Goal: Task Accomplishment & Management: Manage account settings

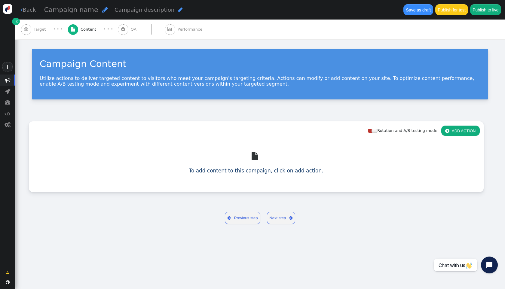
click at [324, 171] on div " To add content to this campaign, click on add action." at bounding box center [256, 159] width 455 height 39
click at [470, 132] on button " ADD ACTION" at bounding box center [460, 131] width 38 height 10
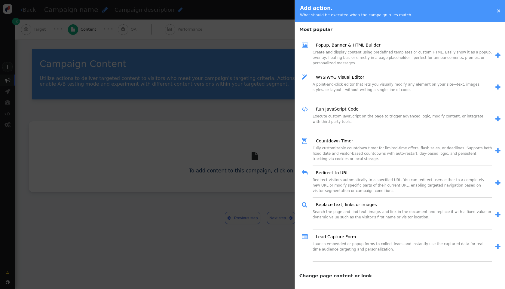
click at [367, 31] on h4 "Most popular" at bounding box center [400, 27] width 210 height 9
click at [355, 78] on link "WYSIWYG Visual Editor" at bounding box center [338, 77] width 53 height 6
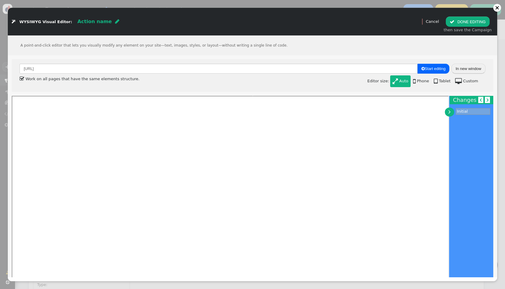
click at [451, 112] on link "" at bounding box center [449, 112] width 9 height 9
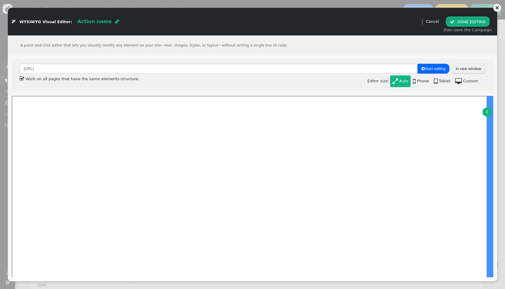
click at [485, 113] on link "" at bounding box center [486, 112] width 9 height 9
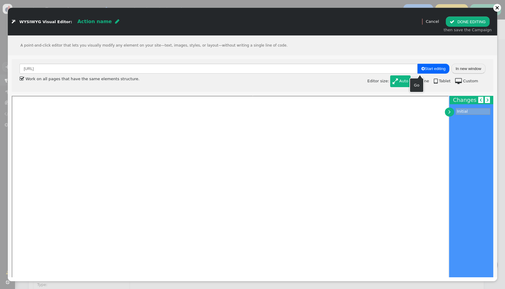
click at [421, 67] on span " Start editing" at bounding box center [433, 68] width 24 height 5
type input "[URL]"
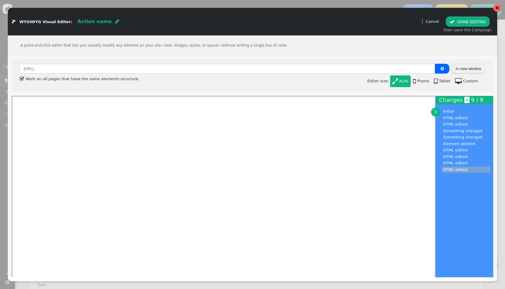
click at [497, 9] on div at bounding box center [497, 8] width 4 height 4
click at [484, 22] on button " DONE EDITING" at bounding box center [468, 22] width 44 height 10
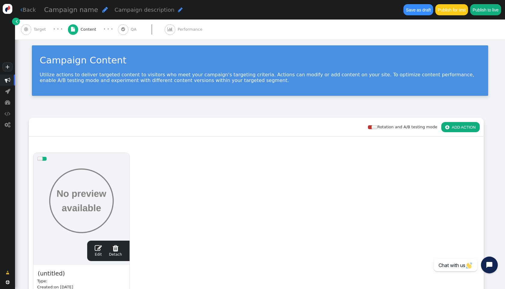
scroll to position [8, 0]
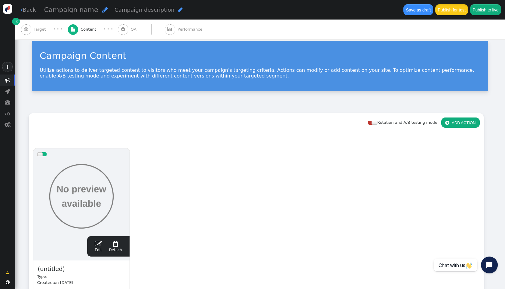
click at [453, 10] on button "Publish for test" at bounding box center [451, 9] width 33 height 11
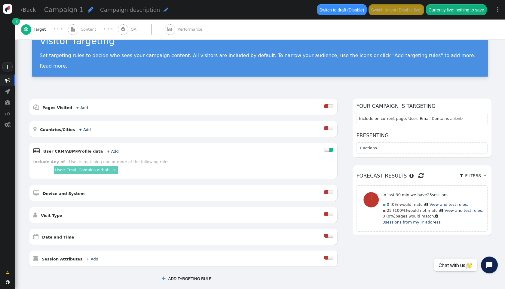
scroll to position [99, 0]
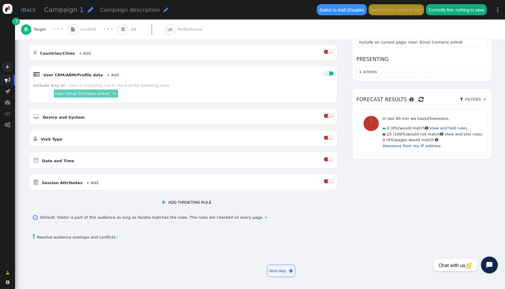
click at [81, 92] on link "User: Email Contains airbnb" at bounding box center [82, 93] width 54 height 5
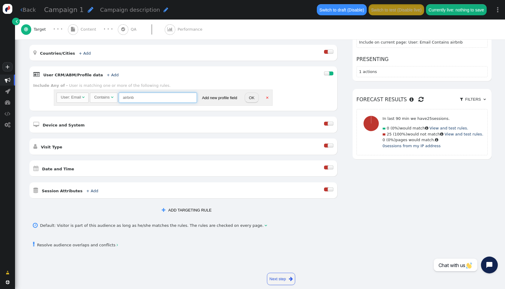
click at [134, 95] on input "airbnb" at bounding box center [158, 98] width 78 height 10
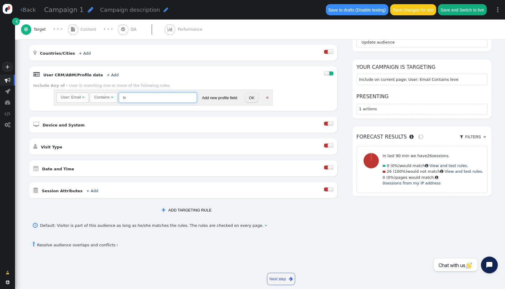
type input "l"
type input "[URL]"
click at [249, 98] on button "OK" at bounding box center [252, 98] width 14 height 10
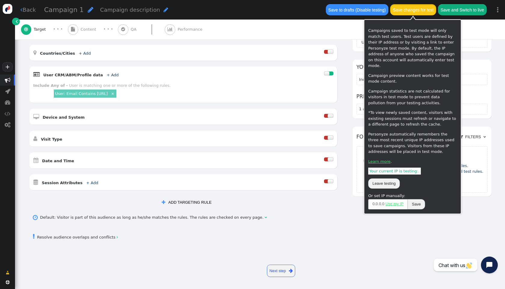
click at [415, 11] on button "Save changes for test" at bounding box center [413, 9] width 46 height 11
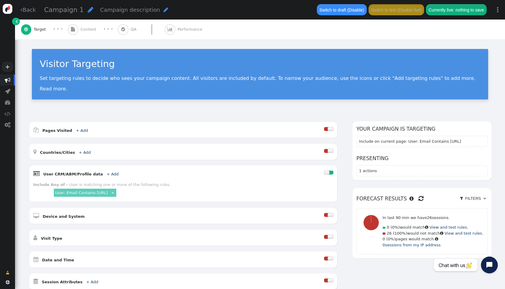
click at [72, 31] on span "" at bounding box center [73, 29] width 4 height 5
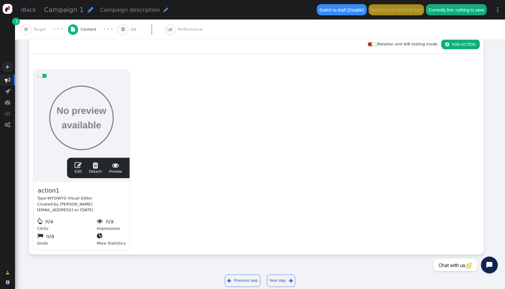
scroll to position [90, 0]
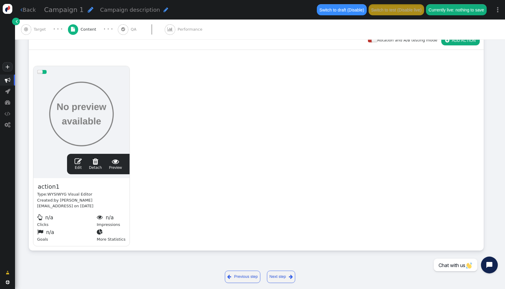
click at [277, 274] on link "Next step " at bounding box center [281, 277] width 29 height 12
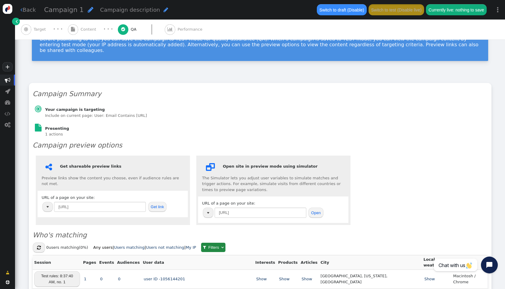
scroll to position [36, 0]
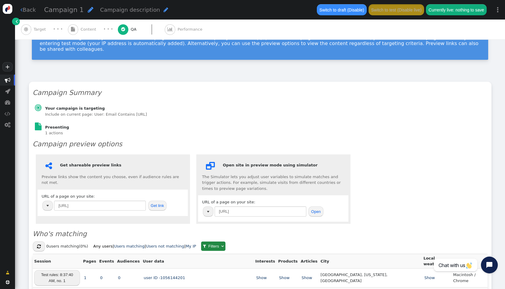
click at [149, 201] on button "Get link" at bounding box center [157, 206] width 19 height 10
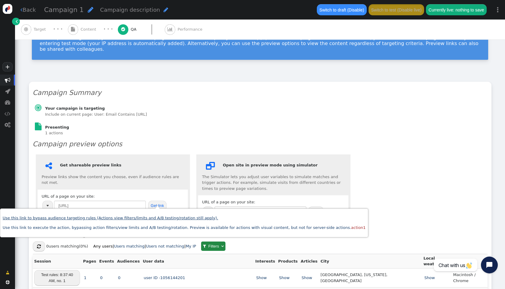
click at [185, 217] on link "Use this link to bypass audience targeting rules (Actions view filters/limits a…" at bounding box center [111, 218] width 216 height 5
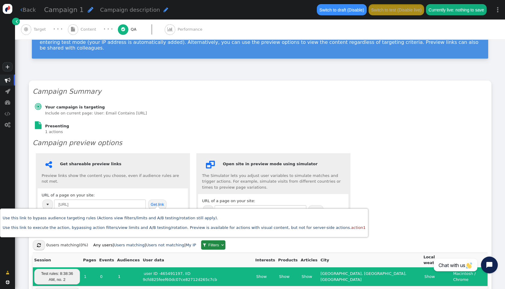
scroll to position [75, 0]
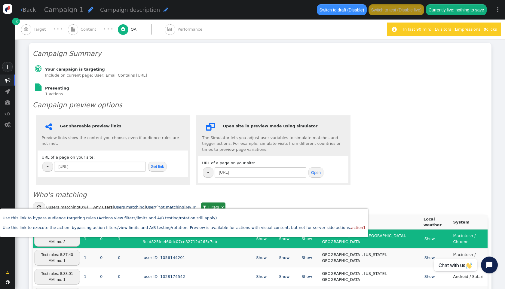
click at [233, 105] on div "Campaign Summary  Your campaign is targeting Include on current page: User: Em…" at bounding box center [260, 242] width 463 height 399
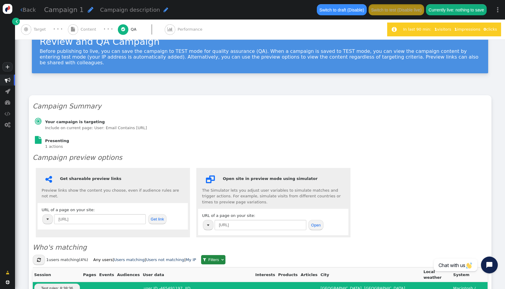
scroll to position [0, 0]
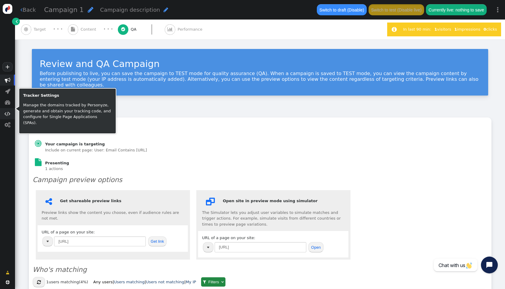
click at [9, 115] on span "" at bounding box center [8, 114] width 6 height 6
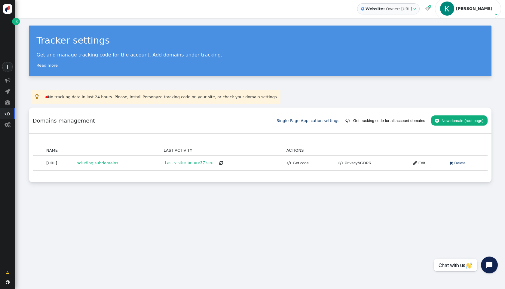
click at [195, 130] on div "Domains management Apply Single-Page Application settings  Get tracking code f…" at bounding box center [260, 121] width 463 height 26
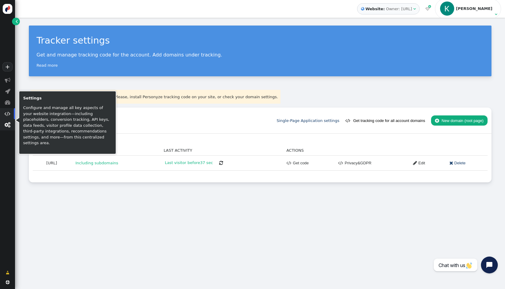
click at [7, 125] on span "" at bounding box center [8, 125] width 6 height 6
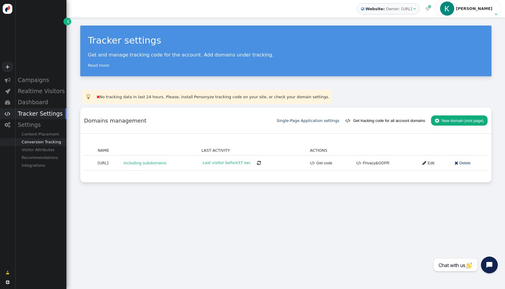
click at [57, 142] on div "Conversion Tracking" at bounding box center [40, 142] width 51 height 8
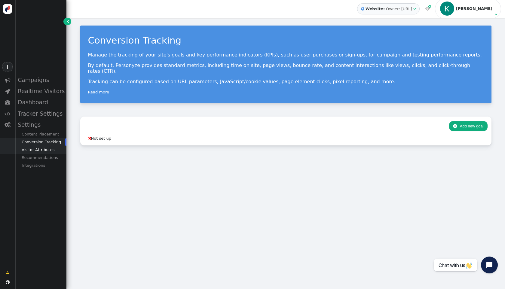
click at [60, 153] on div "Visitor Attributes" at bounding box center [40, 150] width 51 height 8
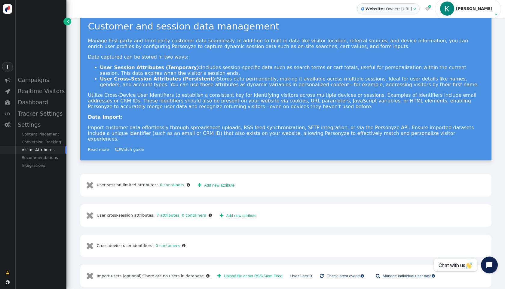
scroll to position [14, 0]
click at [225, 180] on link " Add new attribute" at bounding box center [216, 185] width 45 height 10
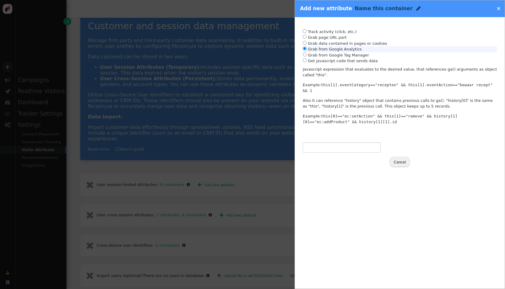
click at [337, 48] on li "Grab from Google Analytics" at bounding box center [400, 49] width 194 height 6
radio input "false"
radio input "true"
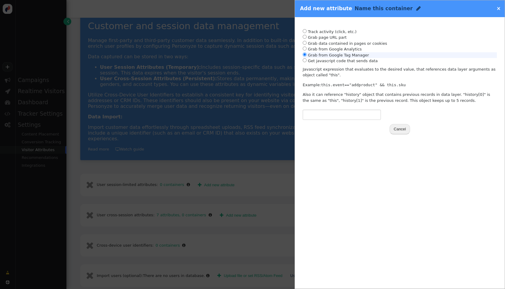
click at [351, 55] on li "Grab from Google Tag Manager" at bounding box center [400, 55] width 194 height 6
click at [499, 8] on link "×" at bounding box center [499, 8] width 4 height 6
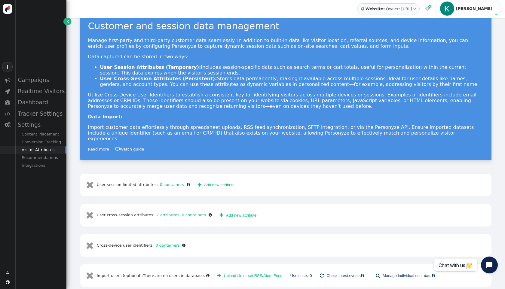
click at [174, 88] on div "Manage first-party and third-party customer data seamlessly. In addition to bui…" at bounding box center [286, 90] width 396 height 104
click at [170, 90] on div "Manage first-party and third-party customer data seamlessly. In addition to bui…" at bounding box center [286, 90] width 396 height 104
click at [36, 156] on div "Recommendations" at bounding box center [40, 158] width 51 height 8
click at [42, 178] on div "Integrations" at bounding box center [40, 181] width 51 height 8
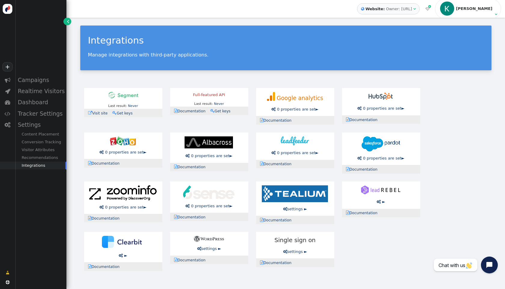
click at [69, 153] on div "Integrations Manage integrations with third-party applications. Last result: Ne…" at bounding box center [285, 150] width 439 height 265
click at [75, 152] on div "Integrations Manage integrations with third-party applications. Last result: Ne…" at bounding box center [285, 150] width 439 height 265
click at [371, 105] on div " 0 properties are set ► Account ID: Save Reset Up to 12 goals can be tracked …" at bounding box center [381, 101] width 78 height 27
click at [374, 102] on div " 0 properties are set ► Account ID: Save Reset Up to 12 goals can be tracked …" at bounding box center [381, 101] width 78 height 27
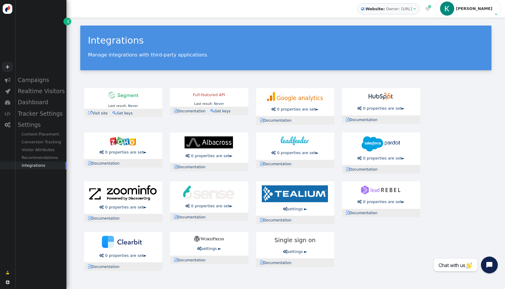
click at [376, 96] on img at bounding box center [381, 96] width 24 height 9
click at [382, 107] on span "0 properties are set" at bounding box center [382, 108] width 38 height 5
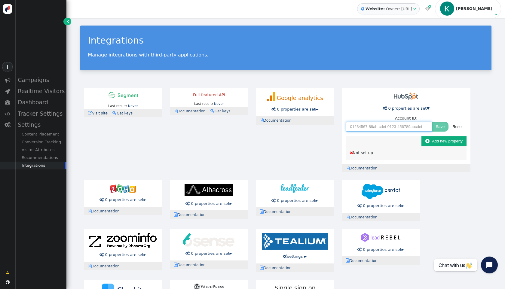
click at [420, 130] on input "text" at bounding box center [389, 127] width 86 height 10
paste input "19514448"
type input "19514448"
click at [439, 127] on button "Save" at bounding box center [440, 127] width 17 height 10
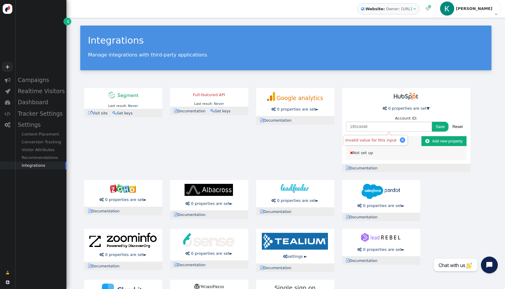
click at [439, 127] on button "Save" at bounding box center [440, 127] width 17 height 10
click at [412, 153] on div " Not set up" at bounding box center [406, 153] width 113 height 6
click at [426, 108] on link " 0 properties are set ▼" at bounding box center [406, 108] width 47 height 5
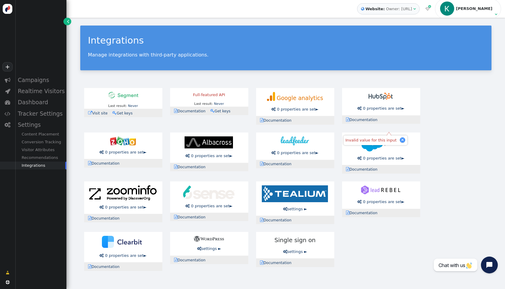
click at [401, 105] on div " 0 properties are set ► Account ID: 19514448 Save Reset Up to 12 goals can be …" at bounding box center [381, 101] width 78 height 27
click at [363, 124] on div " Documentation" at bounding box center [381, 119] width 78 height 8
click at [365, 119] on link " Documentation" at bounding box center [363, 120] width 35 height 4
click at [394, 107] on span "0 properties are set" at bounding box center [382, 108] width 38 height 5
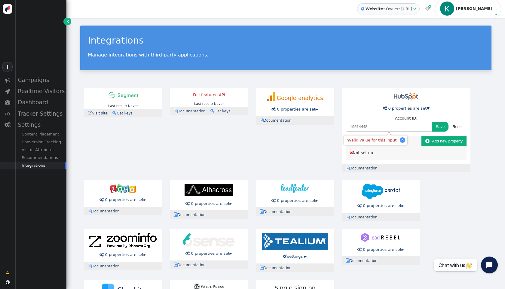
click at [409, 121] on div "Account ID: 19514448 Save Reset" at bounding box center [406, 123] width 121 height 17
click at [410, 128] on input "19514448" at bounding box center [389, 127] width 86 height 10
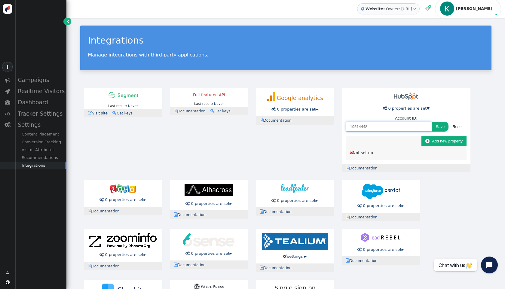
click at [410, 128] on input "19514448" at bounding box center [389, 127] width 86 height 10
click at [441, 130] on button "Save" at bounding box center [440, 127] width 17 height 10
click at [441, 129] on button "Save" at bounding box center [440, 127] width 17 height 10
click at [373, 128] on input "19514448" at bounding box center [389, 127] width 86 height 10
click at [351, 127] on input "19514448" at bounding box center [389, 127] width 86 height 10
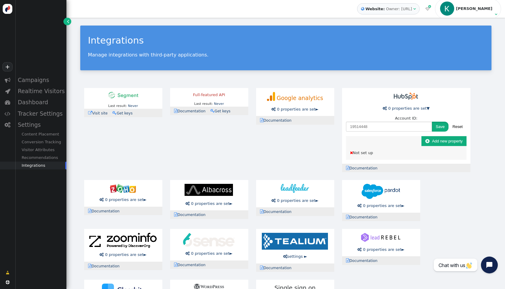
click at [446, 128] on button "Save" at bounding box center [440, 127] width 17 height 10
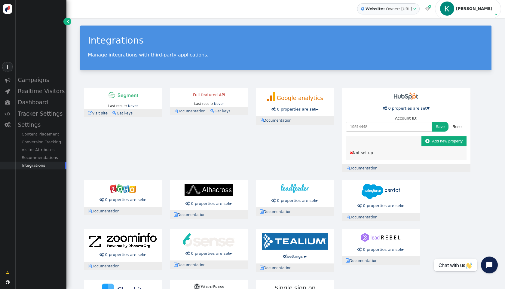
click at [446, 128] on button "Save" at bounding box center [440, 127] width 17 height 10
click at [450, 140] on button " Add new property" at bounding box center [443, 141] width 45 height 10
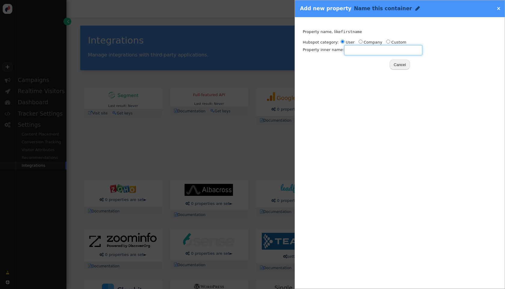
click at [359, 52] on input "text" at bounding box center [383, 50] width 78 height 10
radio input "false"
radio input "true"
click at [360, 42] on input "radio" at bounding box center [361, 42] width 4 height 4
radio input "true"
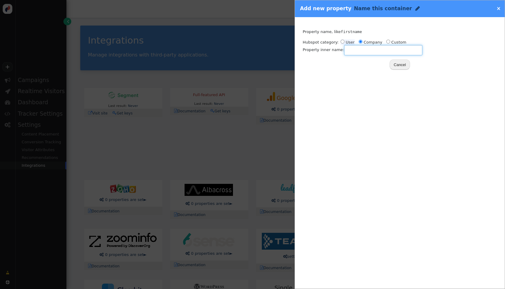
radio input "false"
click at [350, 42] on li "User" at bounding box center [348, 42] width 14 height 6
radio input "false"
radio input "true"
click at [393, 42] on li "Custom" at bounding box center [396, 42] width 20 height 6
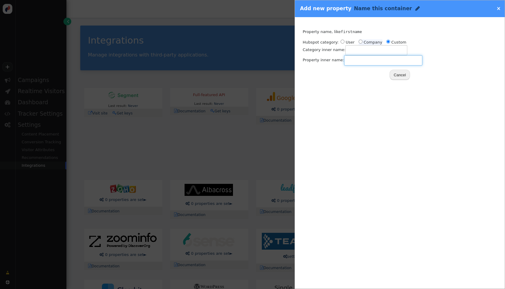
radio input "true"
radio input "false"
click at [372, 42] on li "Company" at bounding box center [371, 42] width 24 height 6
click at [499, 9] on link "×" at bounding box center [499, 8] width 4 height 6
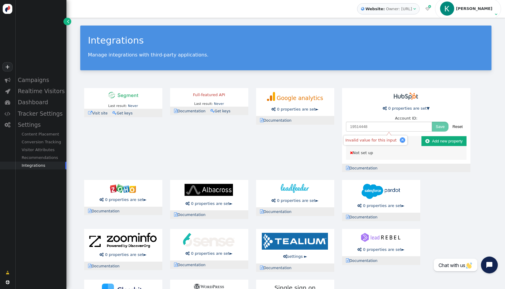
click at [455, 126] on button "Reset" at bounding box center [458, 127] width 18 height 10
click at [491, 142] on div "Integrations Manage integrations with third-party applications. Last result: Ne…" at bounding box center [285, 174] width 439 height 313
click at [408, 126] on input "text" at bounding box center [389, 127] width 86 height 10
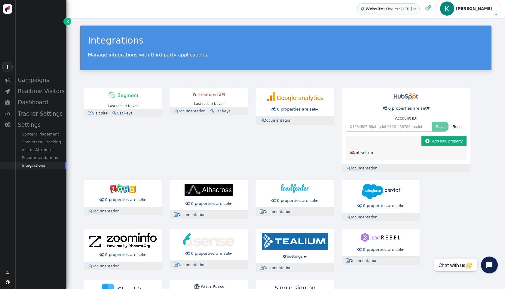
click at [315, 139] on div "Last result: Never Last error: Never  Visit site  Documentation  Get keys Fu…" at bounding box center [285, 203] width 411 height 239
click at [319, 109] on div "Google analytics  0 properties are set ► Report events to Google Analytics: Ev…" at bounding box center [295, 102] width 78 height 28
click at [314, 109] on link " 0 properties are set ►" at bounding box center [294, 109] width 47 height 5
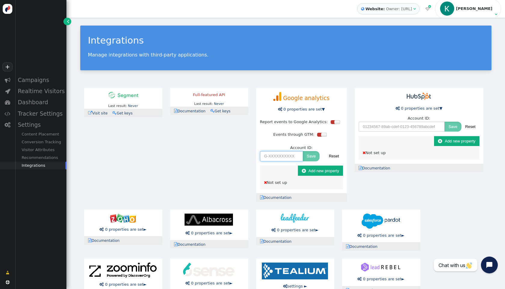
click at [291, 156] on input "text" at bounding box center [281, 156] width 43 height 10
click at [217, 96] on div "Full-featured API" at bounding box center [209, 95] width 70 height 6
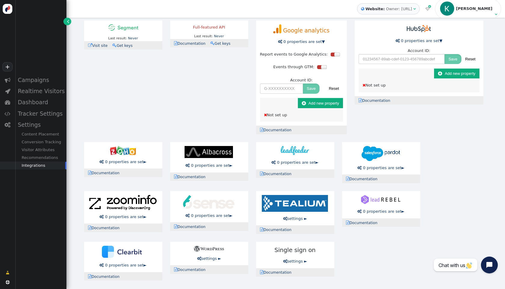
scroll to position [72, 0]
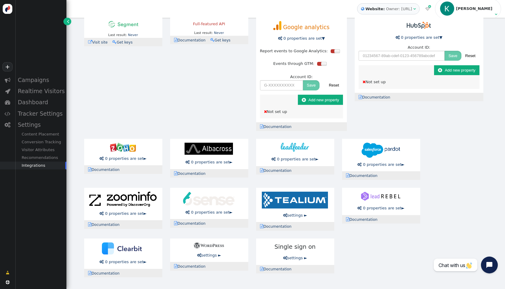
click at [196, 66] on div "Last result: Never Last error: Never  Visit site  Documentation  Get keys Fu…" at bounding box center [285, 147] width 411 height 268
click at [228, 148] on img at bounding box center [209, 149] width 48 height 12
click at [298, 157] on span "0 properties are set" at bounding box center [296, 159] width 38 height 5
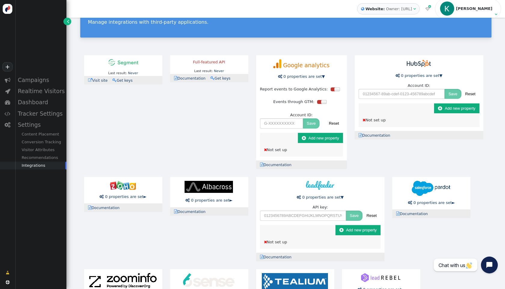
scroll to position [18, 0]
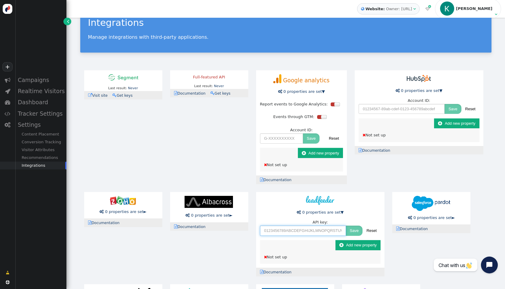
click at [308, 231] on input "text" at bounding box center [303, 231] width 86 height 10
paste input "lTd3oOTq0PMMsakkglDesg1CooJUMEzI9bZqN4xTupEQ"
click at [351, 232] on button "Save" at bounding box center [354, 231] width 17 height 10
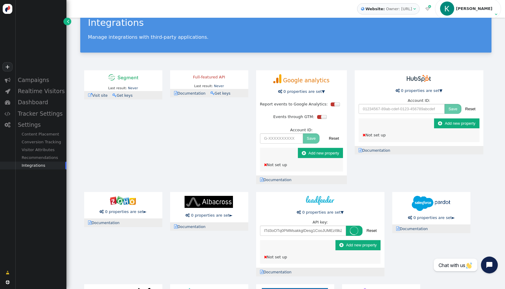
type input "lTd3oOTq••••••••••••••••••••••••••••••••"
click at [342, 212] on link " 0 properties are set ▼" at bounding box center [320, 212] width 47 height 5
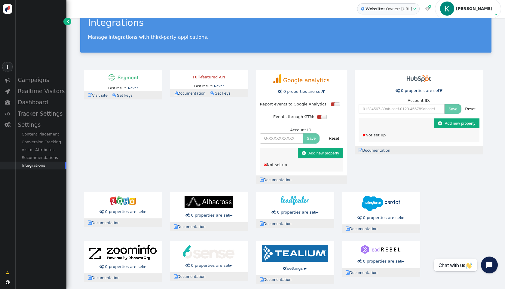
click at [318, 212] on link " 0 properties are set ►" at bounding box center [294, 212] width 47 height 5
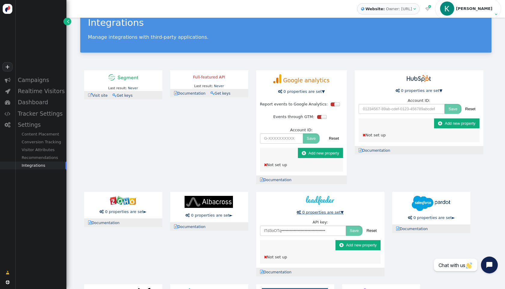
click at [340, 213] on link " 0 properties are set ▼" at bounding box center [320, 212] width 47 height 5
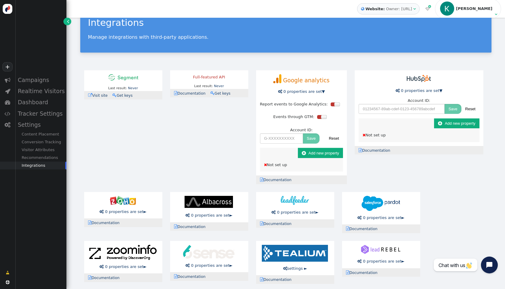
click at [220, 123] on div "Last result: Never Last error: Never  Visit site  Documentation  Get keys Fu…" at bounding box center [285, 200] width 411 height 268
click at [220, 80] on div "Full-featured API" at bounding box center [209, 77] width 70 height 6
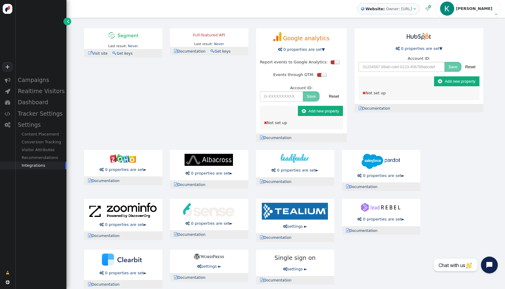
scroll to position [72, 0]
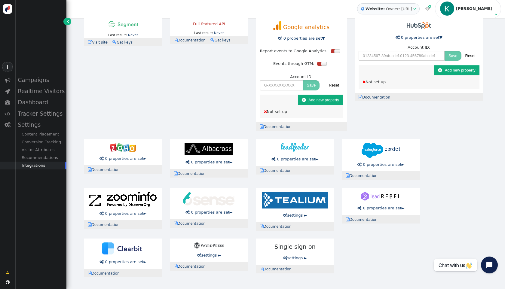
click at [312, 151] on div at bounding box center [295, 148] width 70 height 10
click at [176, 87] on div "Last result: Never Last error: Never  Visit site  Documentation  Get keys Fu…" at bounding box center [285, 147] width 411 height 268
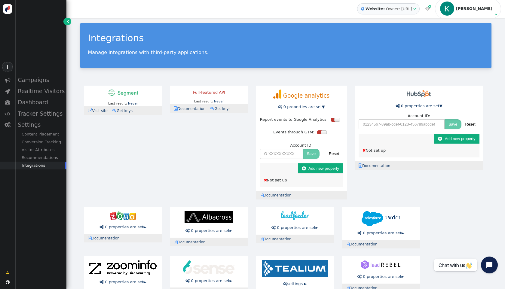
scroll to position [0, 0]
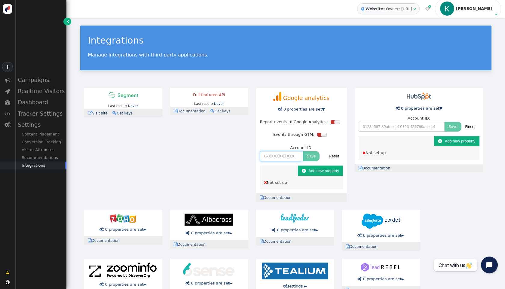
click at [292, 157] on input "text" at bounding box center [281, 156] width 43 height 10
paste input "314958059"
type input "314958059"
click at [313, 158] on button "Save" at bounding box center [311, 156] width 17 height 10
click at [212, 77] on div "Integrations Manage integrations with third-party applications. Last result: Ne…" at bounding box center [285, 189] width 439 height 342
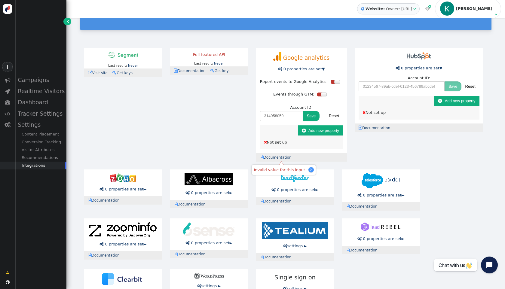
scroll to position [72, 0]
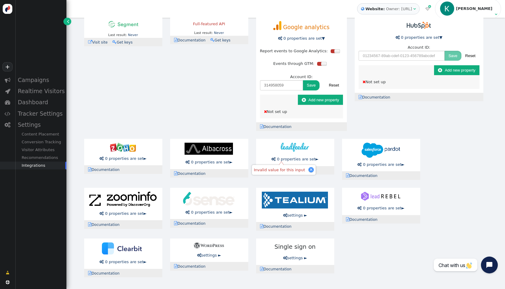
click at [212, 77] on div "Last result: Never Last error: Never  Visit site  Documentation  Get keys Fu…" at bounding box center [285, 147] width 411 height 268
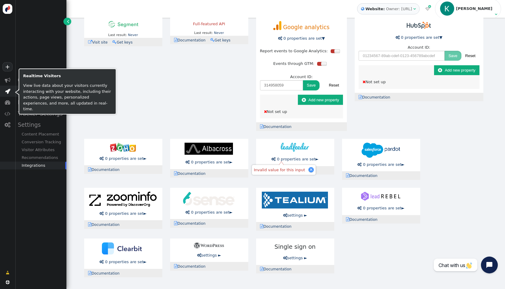
click at [8, 92] on span "" at bounding box center [7, 91] width 5 height 6
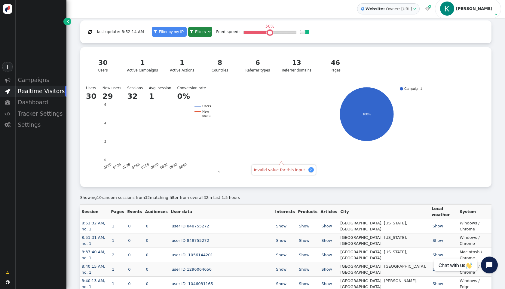
scroll to position [124, 0]
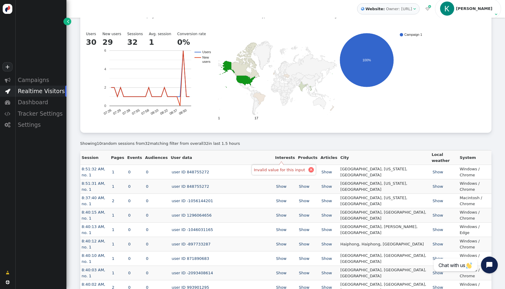
click at [310, 170] on div at bounding box center [311, 169] width 3 height 3
click at [287, 170] on link "Show" at bounding box center [281, 172] width 12 height 5
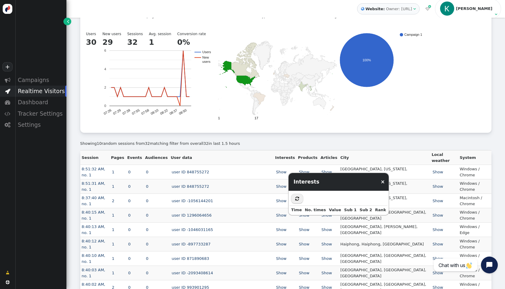
click at [381, 185] on link "×" at bounding box center [383, 182] width 4 height 6
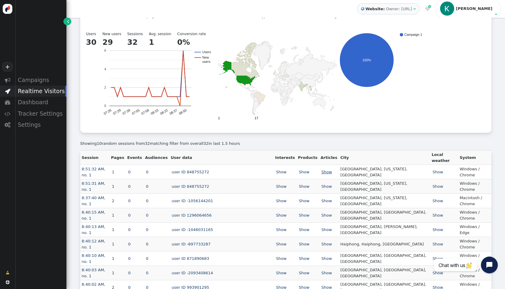
click at [333, 170] on link "Show" at bounding box center [326, 172] width 12 height 5
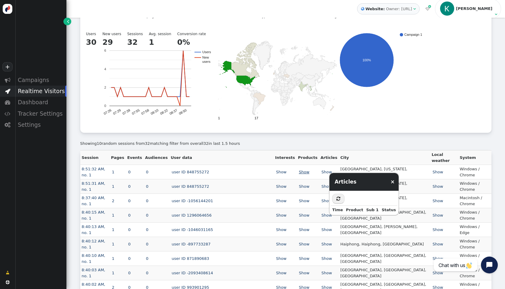
click at [310, 171] on link "Show" at bounding box center [304, 172] width 12 height 5
click at [392, 182] on link "×" at bounding box center [394, 182] width 4 height 6
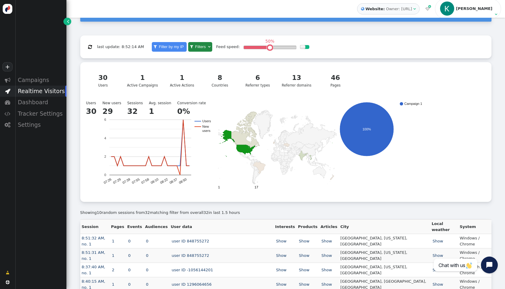
scroll to position [0, 0]
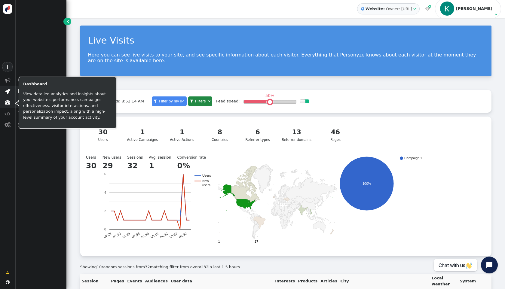
click at [6, 106] on span "" at bounding box center [7, 102] width 15 height 11
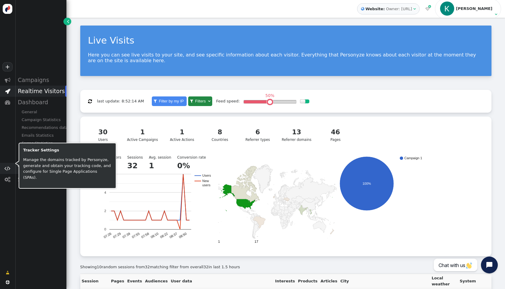
click at [9, 167] on span "" at bounding box center [8, 169] width 6 height 6
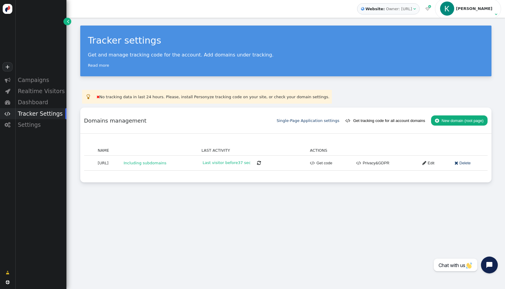
click at [183, 145] on div "« ◂ 1 ▸ » NAME LAST ACTIVITY ACTIONS thelevel.ai Including subdomains Last visi…" at bounding box center [285, 158] width 411 height 49
drag, startPoint x: 34, startPoint y: 93, endPoint x: 33, endPoint y: 102, distance: 8.8
click at [33, 102] on div " Campaigns  Realtime Visitors  Dashboard  Tracker Settings  Settings" at bounding box center [33, 103] width 66 height 56
click at [27, 121] on div "Settings" at bounding box center [40, 124] width 51 height 11
click at [44, 162] on div "Integrations" at bounding box center [40, 166] width 51 height 8
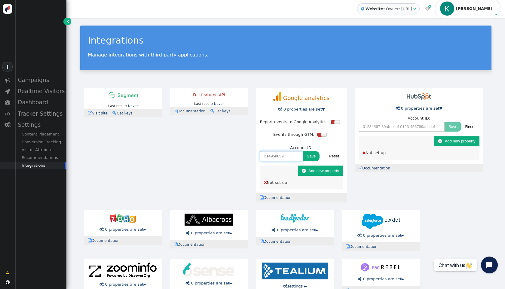
click at [288, 161] on input "314958059" at bounding box center [281, 156] width 43 height 10
click at [289, 158] on input "314958059" at bounding box center [281, 156] width 43 height 10
paste input "188402675"
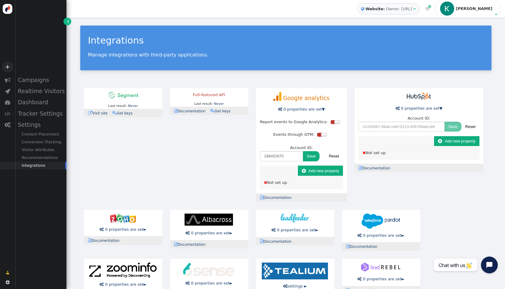
click at [308, 158] on button "Save" at bounding box center [311, 156] width 17 height 10
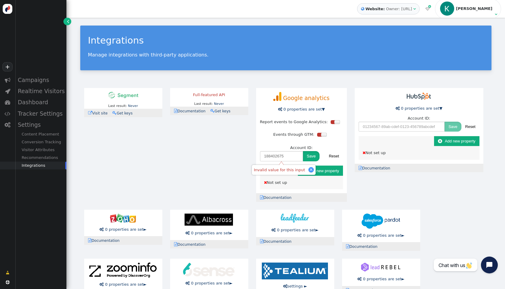
click at [308, 158] on button "Save" at bounding box center [311, 156] width 17 height 10
click at [290, 159] on input "188402675" at bounding box center [281, 156] width 43 height 10
paste input "G-D14GWJPKSZ"
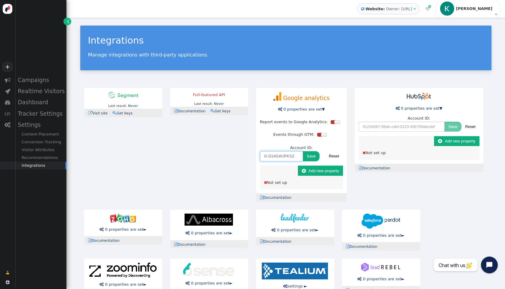
type input "G-D14GWJPKSZ"
click at [309, 158] on button "Save" at bounding box center [311, 156] width 17 height 10
click at [398, 183] on div "Last result: Never Last error: Never  Visit site  Documentation  Get keys Fu…" at bounding box center [285, 218] width 411 height 268
click at [276, 183] on div " Not set up" at bounding box center [301, 183] width 75 height 6
click at [323, 173] on button " Add new property" at bounding box center [320, 171] width 45 height 10
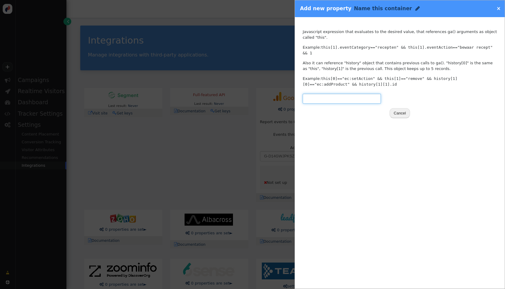
click at [356, 103] on input "text" at bounding box center [342, 99] width 78 height 10
click at [500, 9] on link "×" at bounding box center [499, 8] width 4 height 6
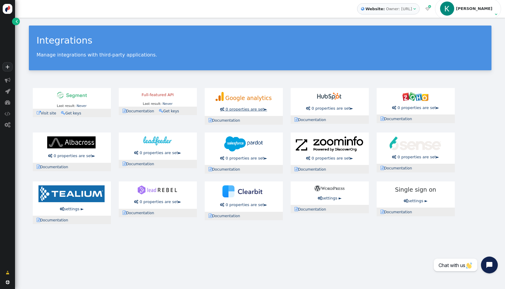
click at [264, 111] on link " 0 properties are set ►" at bounding box center [243, 109] width 47 height 5
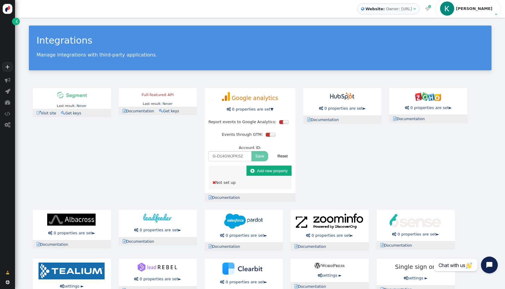
click at [231, 180] on div " Not set up" at bounding box center [250, 183] width 75 height 6
click at [263, 171] on button " Add new property" at bounding box center [269, 171] width 45 height 10
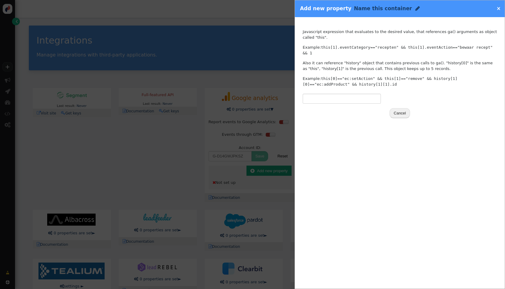
click at [499, 9] on link "×" at bounding box center [499, 8] width 4 height 6
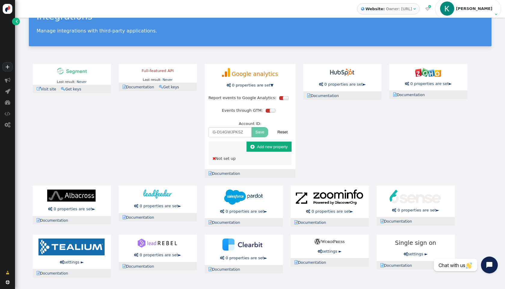
scroll to position [25, 0]
click at [173, 206] on span "0 properties are set" at bounding box center [159, 206] width 38 height 5
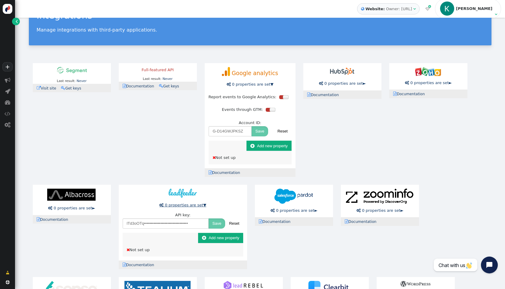
click at [200, 206] on span "0 properties are set" at bounding box center [184, 205] width 38 height 5
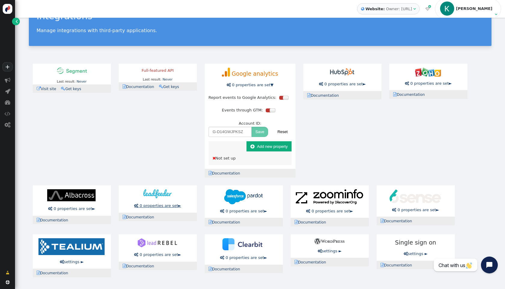
click at [179, 205] on link " 0 properties are set ►" at bounding box center [157, 206] width 47 height 5
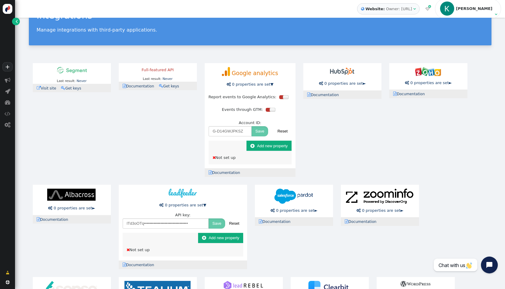
click at [232, 239] on button " Add new property" at bounding box center [220, 238] width 45 height 10
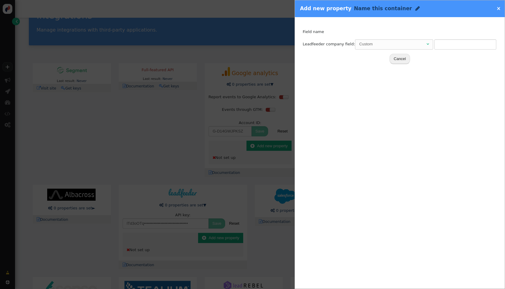
click at [414, 44] on div "Custom" at bounding box center [392, 44] width 66 height 6
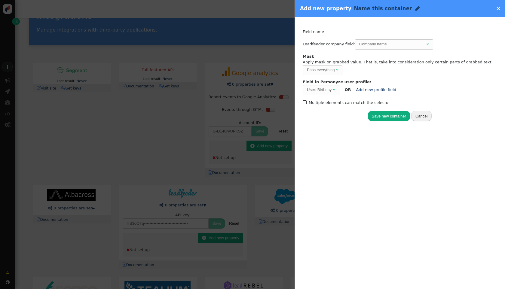
click at [322, 102] on label " Multiple elements can match the selector" at bounding box center [346, 102] width 87 height 5
click at [322, 102] on label " Multiple elements can match the selector" at bounding box center [346, 102] width 87 height 5
click at [330, 91] on div "User: Birthday" at bounding box center [319, 90] width 25 height 6
click at [334, 91] on span "" at bounding box center [333, 90] width 2 height 4
click at [352, 130] on div "Track activity (click, etc.) Grab page URL part Placeholder for actions Insert …" at bounding box center [400, 153] width 210 height 272
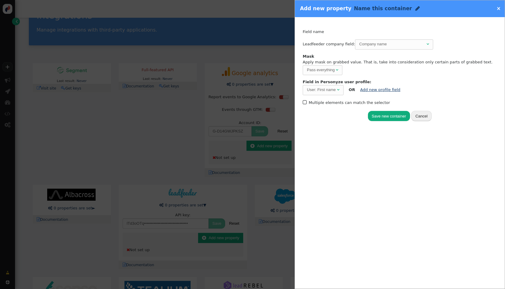
click at [390, 91] on link "Add new profile field" at bounding box center [380, 89] width 40 height 5
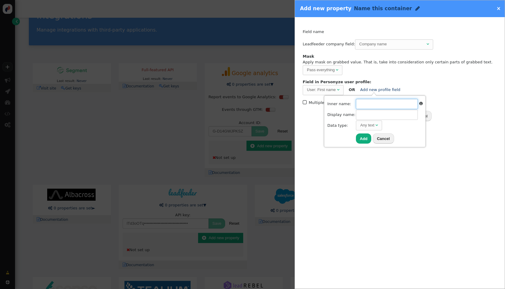
click at [386, 105] on input "text" at bounding box center [387, 104] width 62 height 10
click at [386, 115] on input "text" at bounding box center [387, 115] width 62 height 10
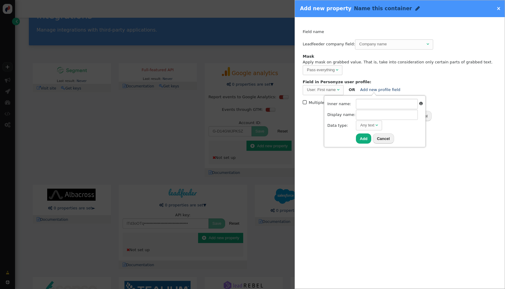
click at [382, 138] on button "Cancel" at bounding box center [383, 138] width 21 height 10
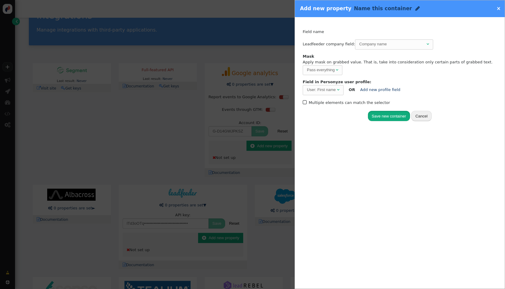
click at [383, 117] on button "Save new container" at bounding box center [389, 116] width 42 height 10
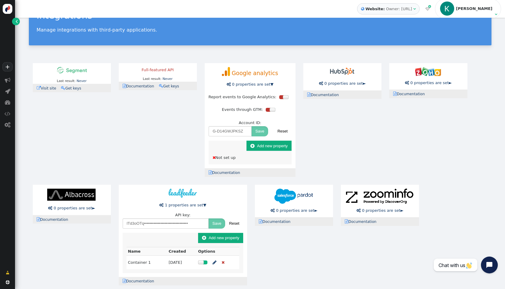
click at [232, 239] on button " Add new property" at bounding box center [220, 238] width 45 height 10
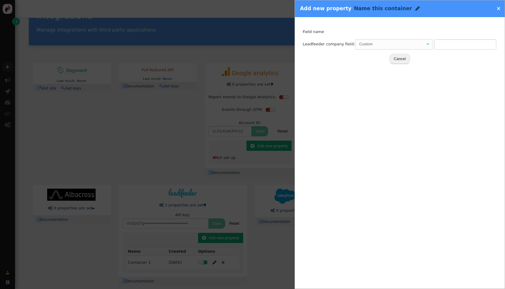
click at [384, 45] on div "Custom" at bounding box center [392, 44] width 66 height 6
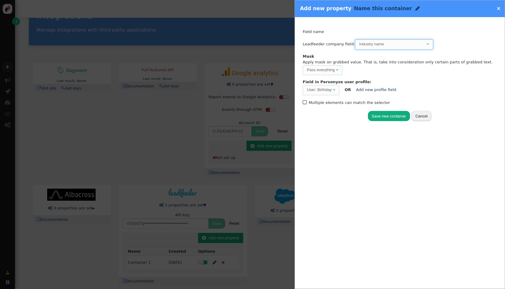
click at [331, 91] on div "User: Birthday" at bounding box center [319, 90] width 25 height 6
click at [396, 116] on button "Save new container" at bounding box center [389, 116] width 42 height 10
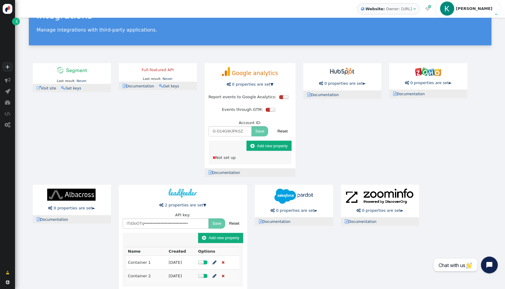
click at [235, 236] on button " Add new property" at bounding box center [220, 238] width 45 height 10
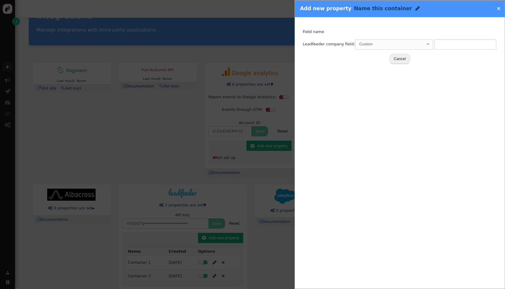
click at [399, 44] on div "Custom" at bounding box center [392, 44] width 66 height 6
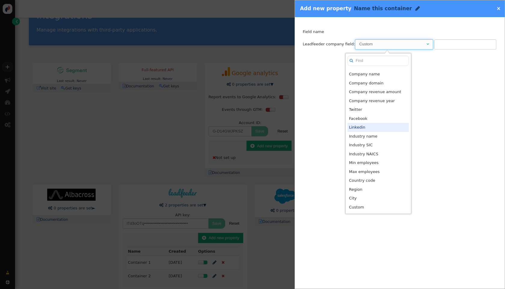
click at [427, 133] on div "Track activity (click, etc.) Grab page URL part Placeholder for actions Insert …" at bounding box center [400, 153] width 210 height 272
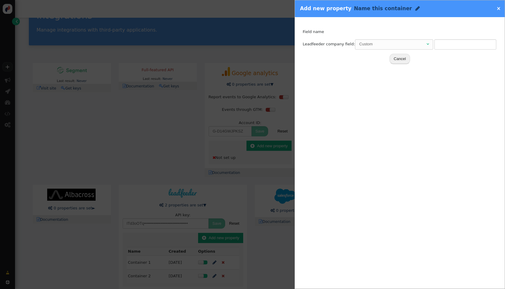
click at [499, 8] on link "×" at bounding box center [499, 8] width 4 height 6
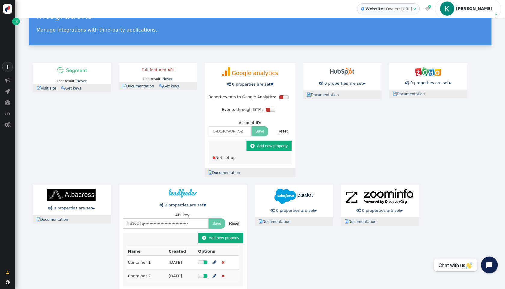
scroll to position [133, 0]
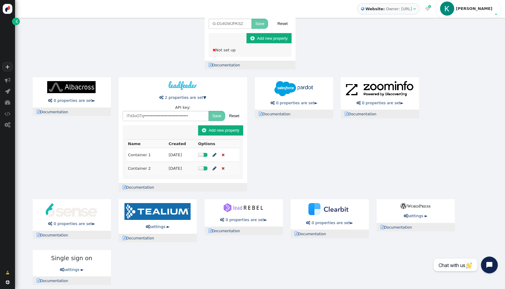
click at [292, 179] on div "Last result: Never Last error: Never  Visit site  Documentation  Get keys Fu…" at bounding box center [260, 121] width 463 height 338
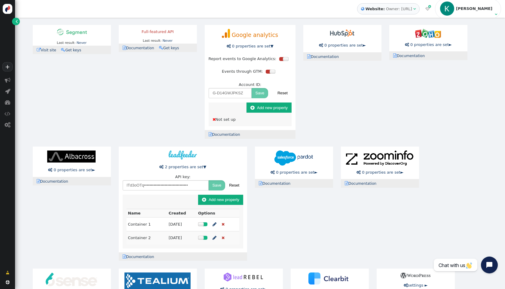
scroll to position [20, 0]
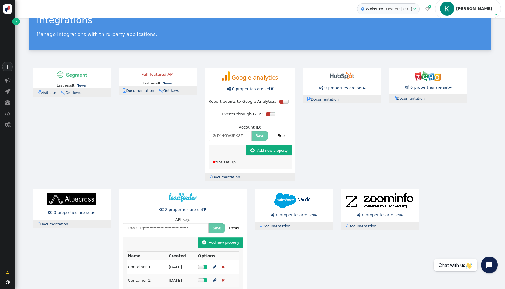
click at [265, 151] on button " Add new property" at bounding box center [269, 150] width 45 height 10
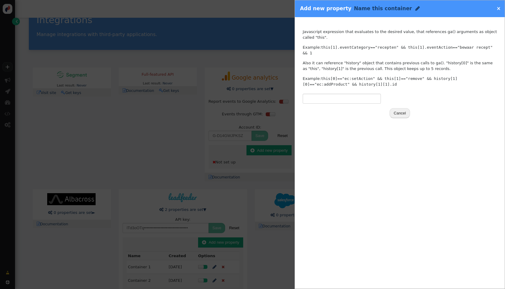
click at [400, 87] on p "Example: this[0]=="ec:setAction" && this[1]=="remove" && history[1][0]=="ec:add…" at bounding box center [400, 82] width 194 height 12
click at [353, 96] on input "text" at bounding box center [342, 99] width 78 height 10
type input "1"
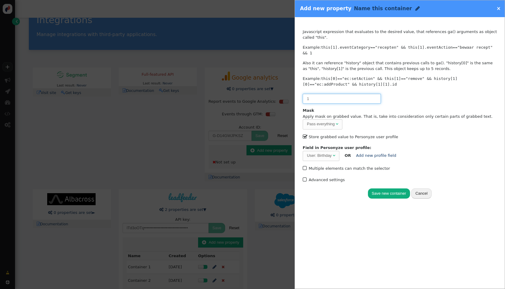
click at [364, 100] on input "1" at bounding box center [342, 99] width 78 height 10
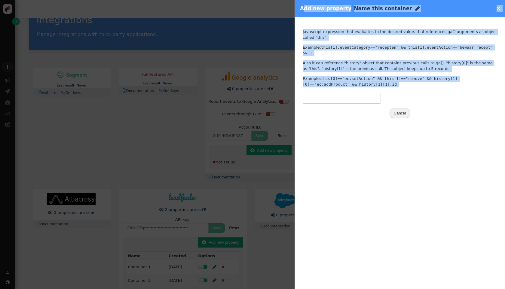
drag, startPoint x: 424, startPoint y: 95, endPoint x: 296, endPoint y: 3, distance: 157.7
click at [296, 3] on div "Add new property Name this container  × Track activity (click, etc.) Grab page…" at bounding box center [400, 144] width 210 height 289
copy div "Lor ips dolorsit Amet cons adipiscin  × Elits doeiusmo (tempo, inc.) Utla etdo…"
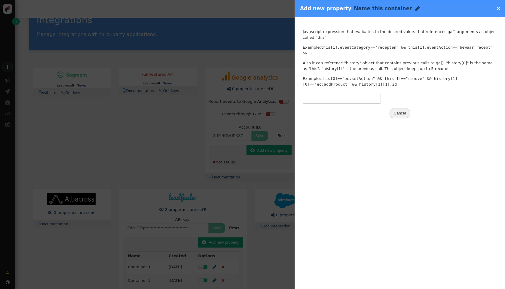
click at [332, 115] on div "Save new container Cancel" at bounding box center [400, 113] width 194 height 11
click at [498, 9] on link "×" at bounding box center [499, 8] width 4 height 6
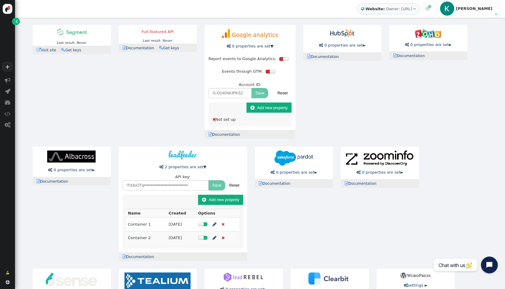
scroll to position [69, 0]
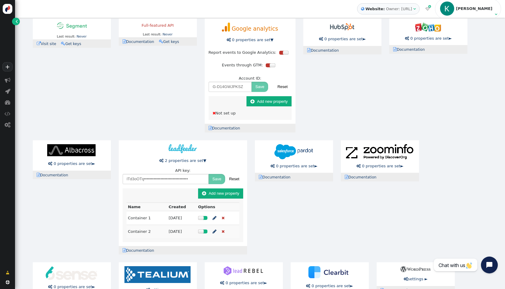
click at [217, 195] on button " Add new property" at bounding box center [220, 193] width 45 height 10
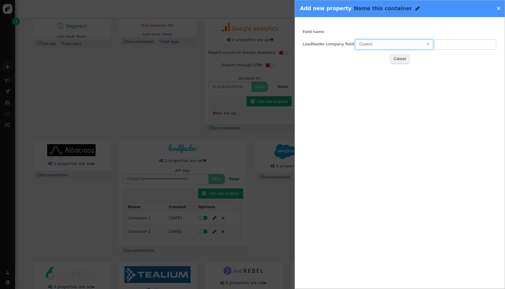
click at [420, 48] on span "Custom " at bounding box center [394, 44] width 78 height 10
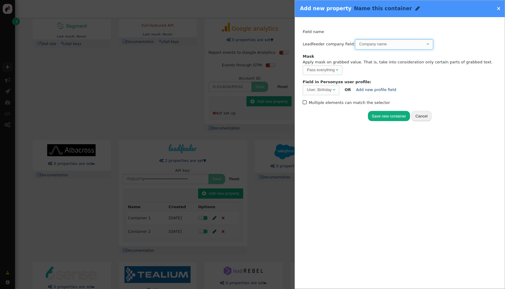
click at [326, 89] on div "User: Birthday" at bounding box center [319, 90] width 25 height 6
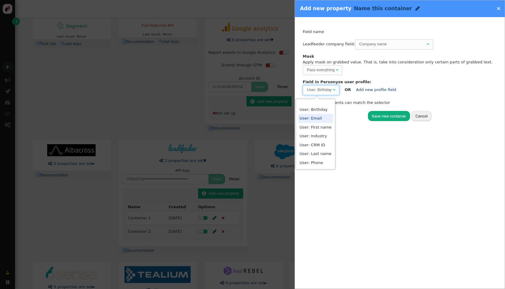
click at [378, 143] on div "Track activity (click, etc.) Grab page URL part Placeholder for actions Insert …" at bounding box center [400, 153] width 210 height 272
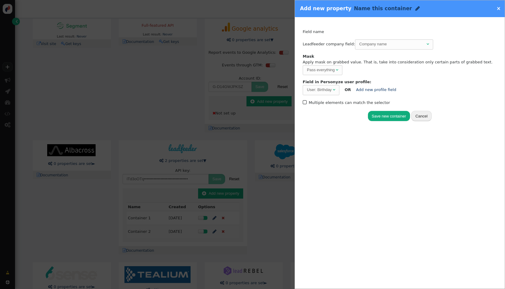
click at [422, 115] on button "Cancel" at bounding box center [421, 116] width 20 height 10
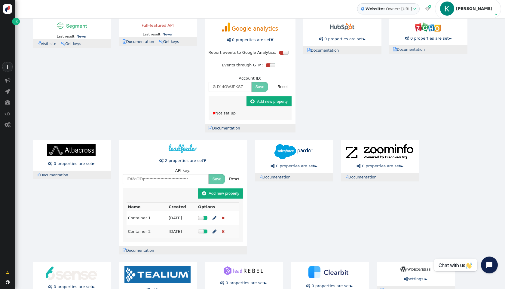
scroll to position [23, 0]
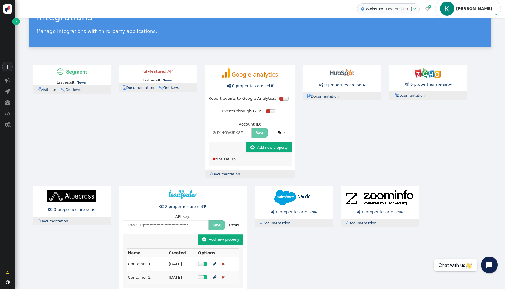
click at [270, 151] on button " Add new property" at bounding box center [269, 147] width 45 height 10
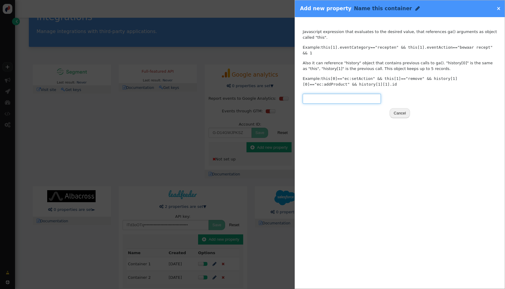
click at [371, 96] on input "text" at bounding box center [342, 99] width 78 height 10
paste input "this[1].eventCategory=="recipes" && this[1].eventAction=="view" && this[1].even…"
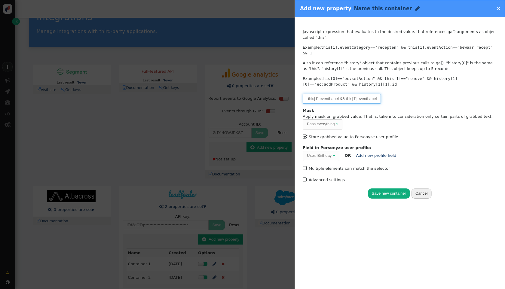
click at [329, 155] on div "User: Birthday" at bounding box center [319, 156] width 25 height 6
type input "this[1].eventCategory=="recipes" && this[1].eventAction=="view" && this[1].even…"
click at [385, 191] on button "Save new container" at bounding box center [389, 193] width 42 height 10
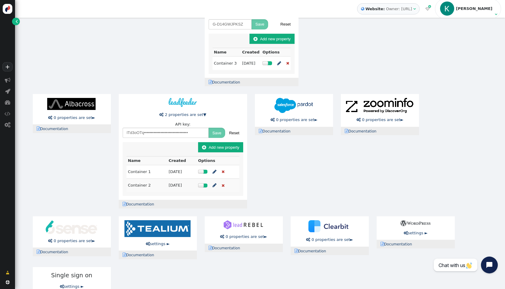
scroll to position [14, 0]
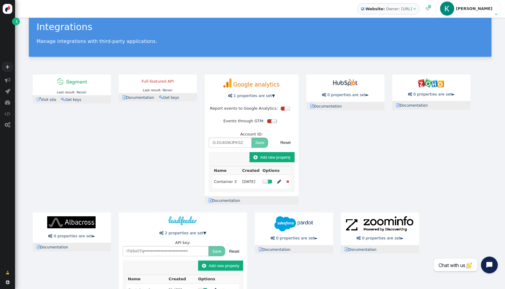
click at [325, 158] on div "Last result: Never Last error: Never  Visit site  Documentation  Get keys Fu…" at bounding box center [260, 248] width 463 height 354
click at [8, 102] on span "" at bounding box center [8, 103] width 6 height 6
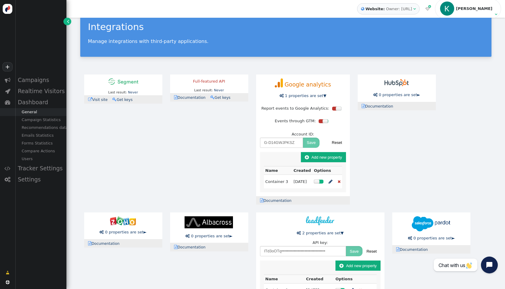
click at [36, 112] on div "General" at bounding box center [40, 112] width 51 height 8
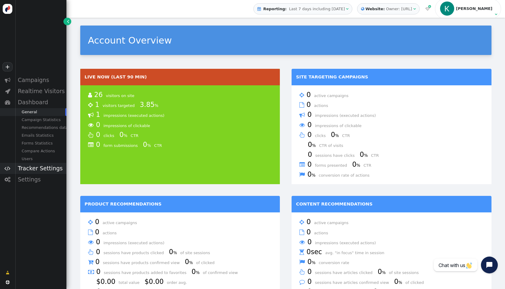
click at [52, 167] on div "Tracker Settings" at bounding box center [40, 168] width 51 height 11
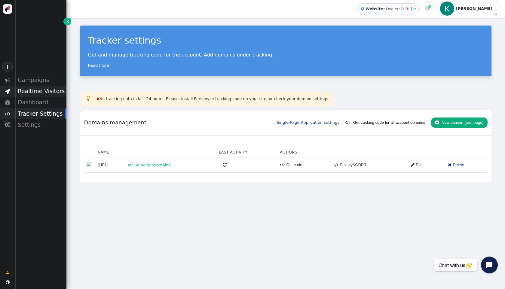
click at [48, 93] on div "Realtime Visitors" at bounding box center [40, 91] width 51 height 11
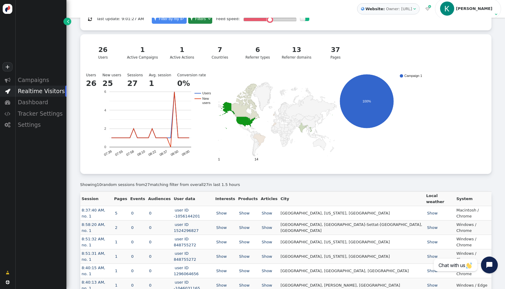
scroll to position [88, 0]
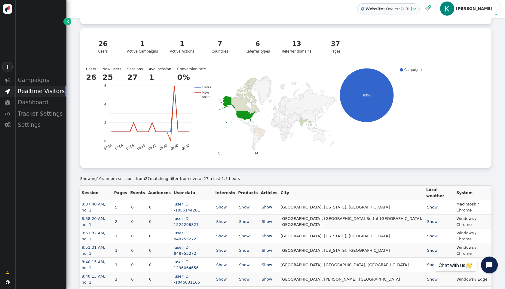
click at [250, 205] on link "Show" at bounding box center [244, 207] width 12 height 5
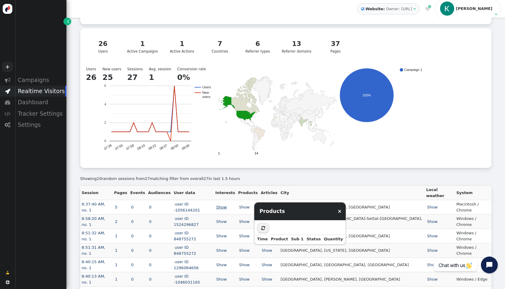
click at [228, 205] on link "Show" at bounding box center [221, 207] width 12 height 5
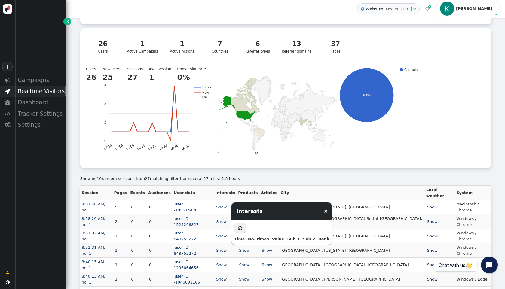
click at [129, 204] on td "5" at bounding box center [120, 207] width 16 height 14
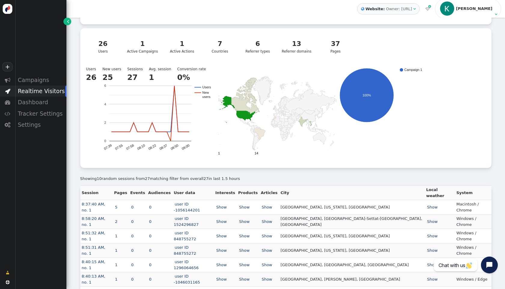
click at [291, 158] on rect "A chart." at bounding box center [276, 113] width 120 height 90
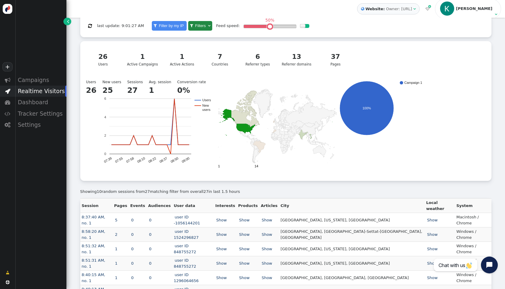
scroll to position [42, 0]
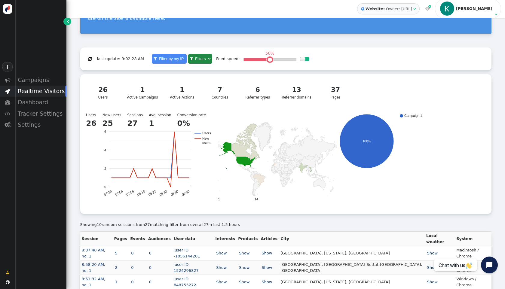
click at [191, 92] on div "1" at bounding box center [182, 90] width 28 height 10
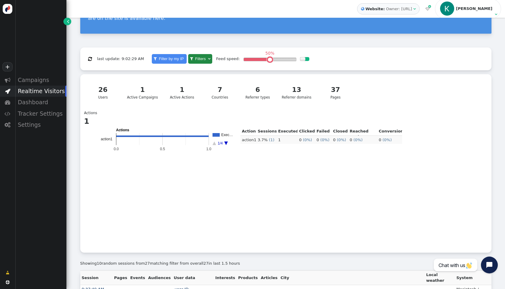
click at [102, 93] on div "26" at bounding box center [103, 90] width 28 height 10
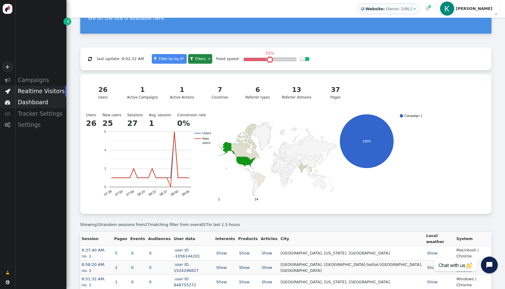
click at [27, 103] on div "Dashboard" at bounding box center [40, 102] width 51 height 11
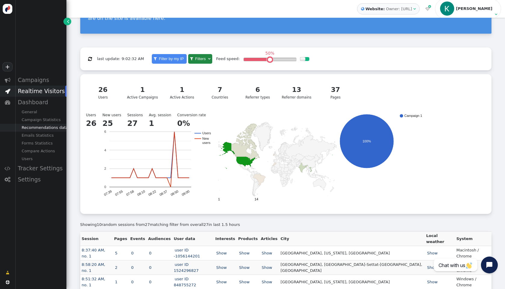
click at [49, 129] on div "Recommendations data" at bounding box center [40, 128] width 51 height 8
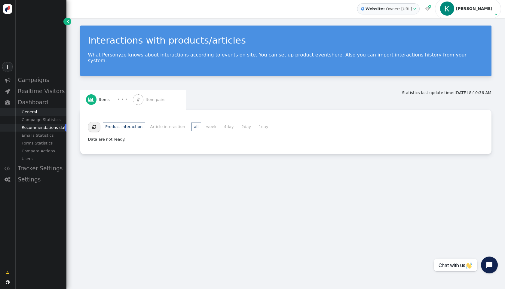
click at [49, 114] on div "General" at bounding box center [40, 112] width 51 height 8
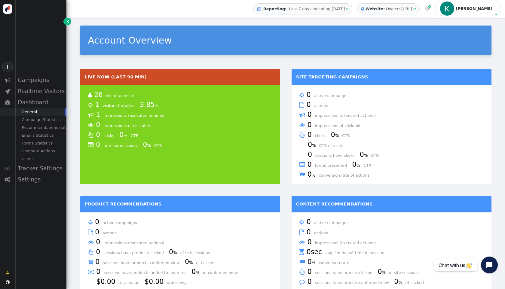
click at [218, 161] on td " 26 visitors on site  1 visitors targeted 3.85 %  1 impressions (executed ac…" at bounding box center [180, 134] width 200 height 99
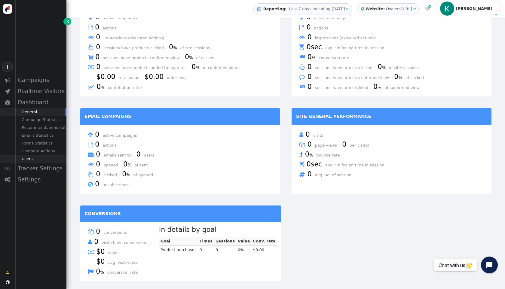
click at [33, 160] on div "Users" at bounding box center [40, 159] width 51 height 8
